Goal: Information Seeking & Learning: Learn about a topic

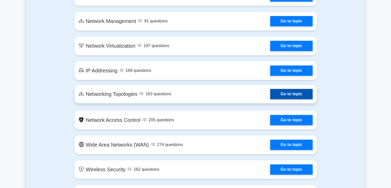
scroll to position [617, 0]
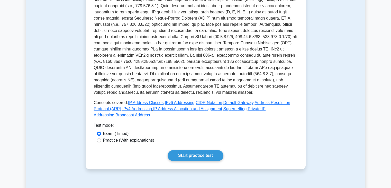
scroll to position [129, 0]
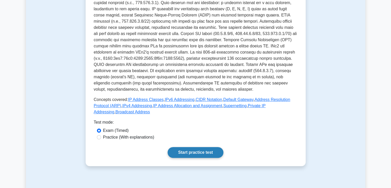
click at [187, 147] on link "Start practice test" at bounding box center [196, 152] width 56 height 11
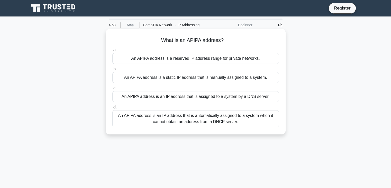
click at [165, 59] on div "An APIPA address is a reserved IP address range for private networks." at bounding box center [195, 58] width 167 height 11
click at [112, 52] on input "a. An APIPA address is a reserved IP address range for private networks." at bounding box center [112, 49] width 0 height 3
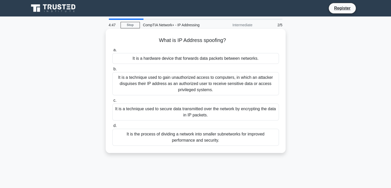
click at [181, 86] on div "It is a technique used to gain unauthorized access to computers, in which an at…" at bounding box center [195, 83] width 167 height 23
click at [112, 71] on input "b. It is a technique used to gain unauthorized access to computers, in which an…" at bounding box center [112, 68] width 0 height 3
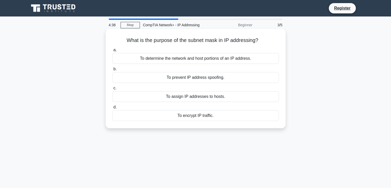
click at [164, 60] on div "To determine the network and host portions of an IP address." at bounding box center [195, 58] width 167 height 11
click at [112, 52] on input "a. To determine the network and host portions of an IP address." at bounding box center [112, 49] width 0 height 3
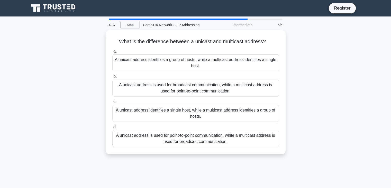
click at [159, 76] on label "b. A unicast address is used for broadcast communication, while a multicast add…" at bounding box center [195, 84] width 167 height 23
click at [112, 76] on input "b. A unicast address is used for broadcast communication, while a multicast add…" at bounding box center [112, 76] width 0 height 3
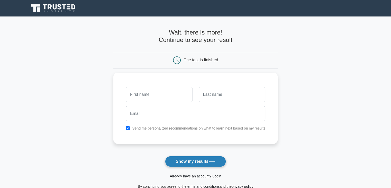
click at [186, 158] on button "Show my results" at bounding box center [195, 161] width 61 height 11
